Goal: Download file/media

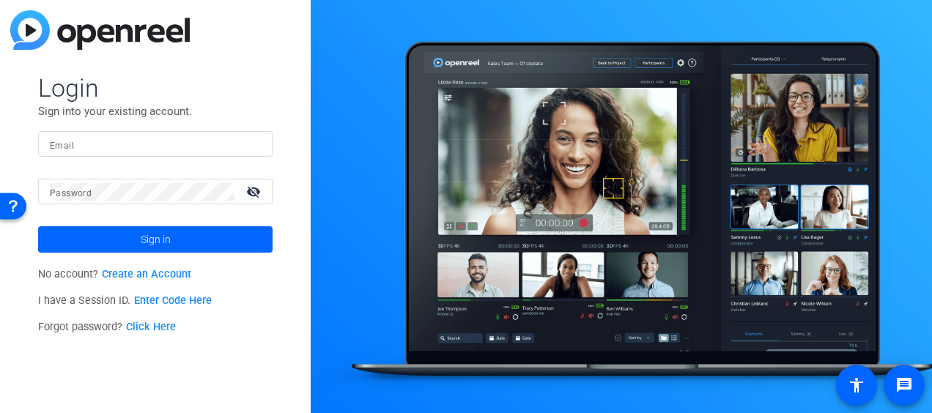
click at [203, 139] on input "Email" at bounding box center [155, 145] width 211 height 18
type input "[PERSON_NAME][EMAIL_ADDRESS][PERSON_NAME][DOMAIN_NAME]"
click at [38, 226] on button "Sign in" at bounding box center [155, 239] width 234 height 26
click at [120, 202] on div at bounding box center [142, 192] width 185 height 26
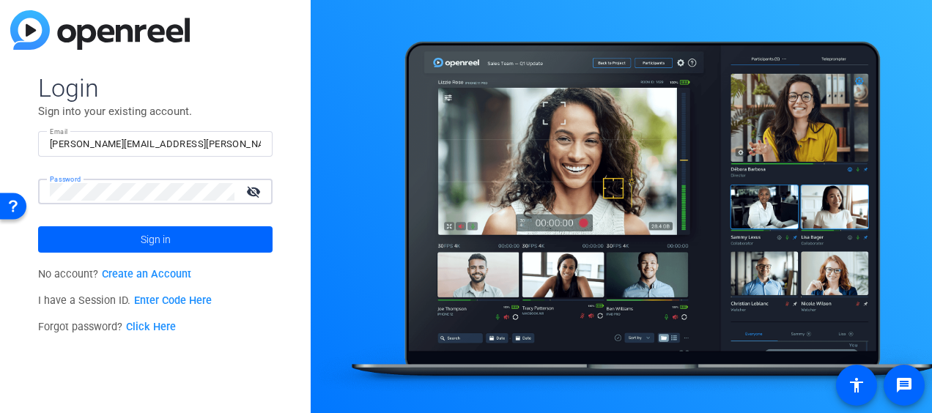
click at [120, 202] on div at bounding box center [142, 192] width 185 height 26
click at [119, 180] on div at bounding box center [142, 192] width 185 height 26
click at [38, 226] on button "Sign in" at bounding box center [155, 239] width 234 height 26
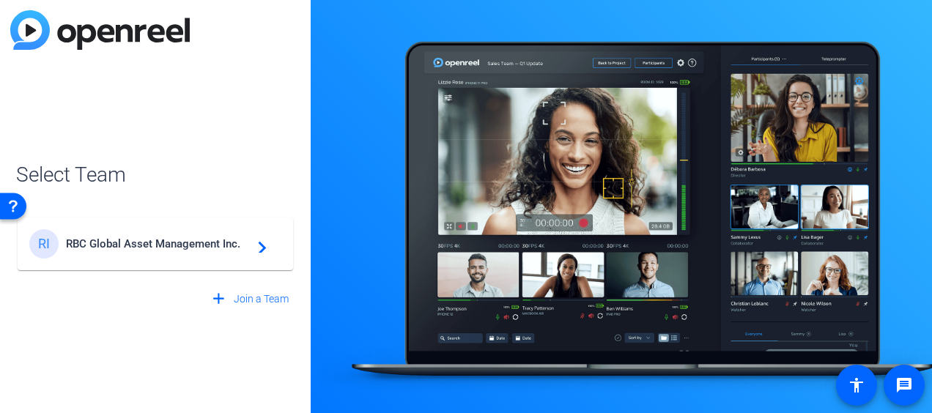
click at [133, 256] on div "RI RBC Global Asset Management Inc. navigate_next" at bounding box center [155, 243] width 252 height 29
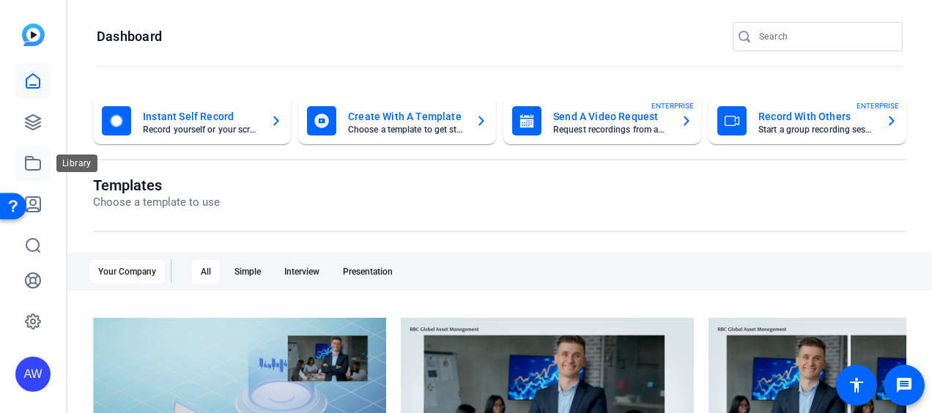
click at [31, 166] on icon at bounding box center [33, 164] width 18 height 18
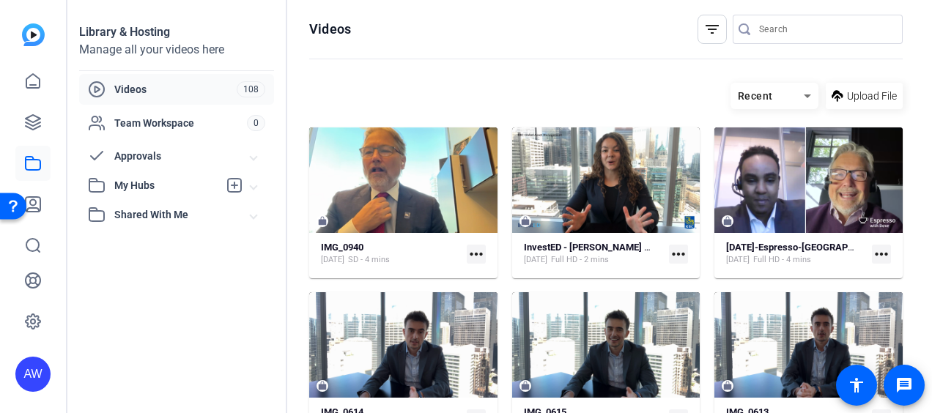
click at [479, 253] on mat-icon "more_horiz" at bounding box center [476, 254] width 19 height 19
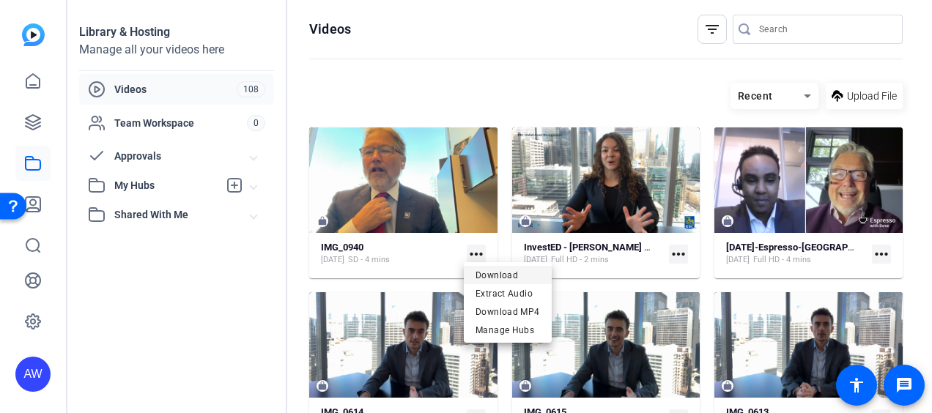
click at [509, 277] on span "Download" at bounding box center [508, 276] width 64 height 18
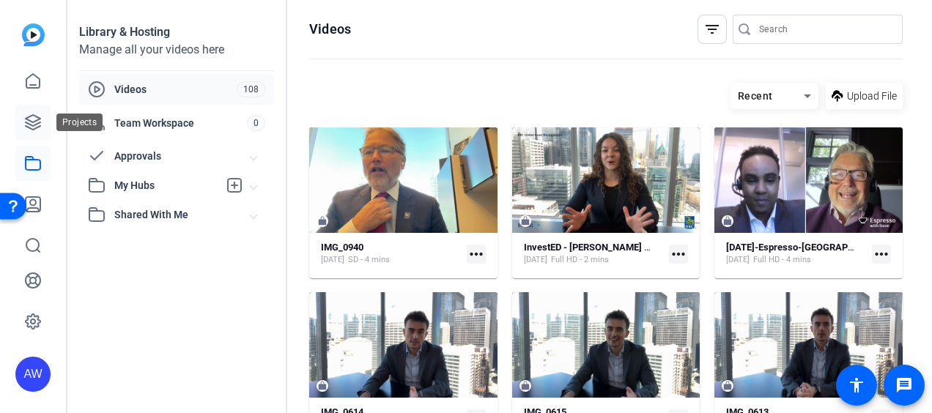
click at [37, 123] on icon at bounding box center [33, 123] width 18 height 18
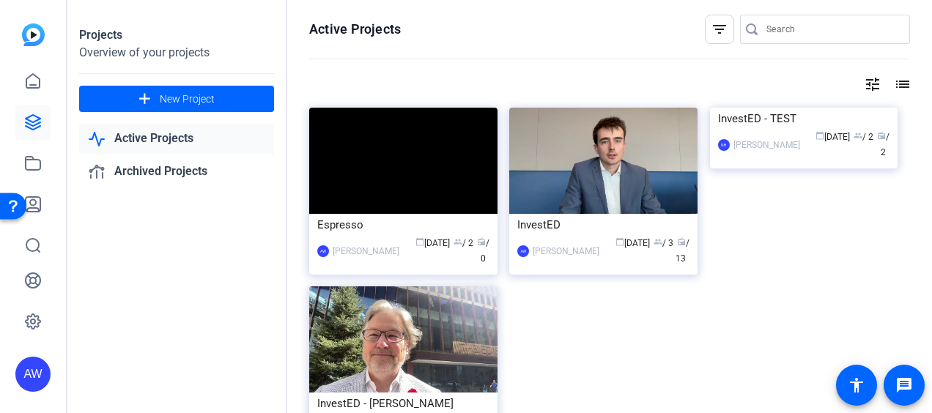
click at [328, 176] on img at bounding box center [403, 161] width 188 height 106
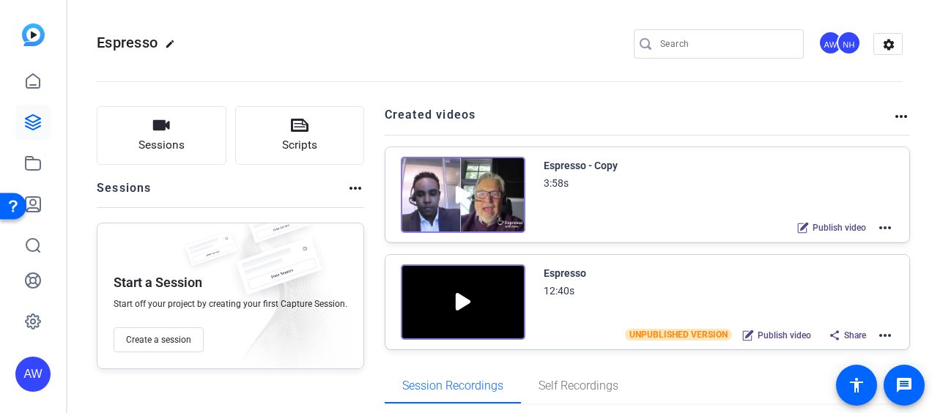
click at [876, 227] on mat-icon "more_horiz" at bounding box center [885, 228] width 18 height 18
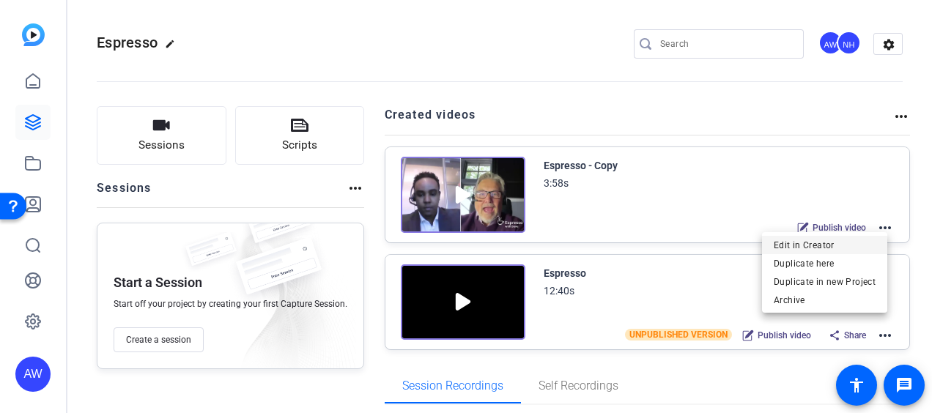
click at [788, 243] on span "Edit in Creator" at bounding box center [825, 245] width 102 height 18
